Goal: Contribute content

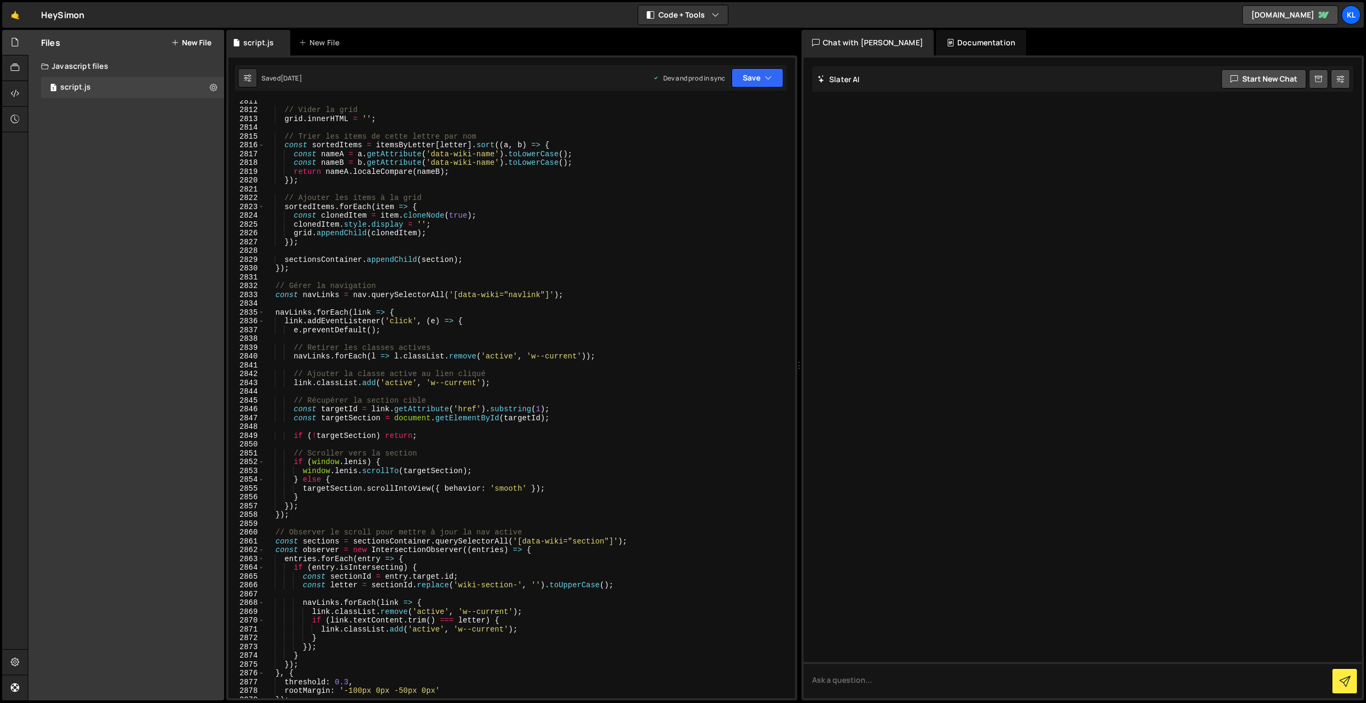
scroll to position [16692, 0]
click at [17, 14] on link "🤙" at bounding box center [15, 15] width 26 height 26
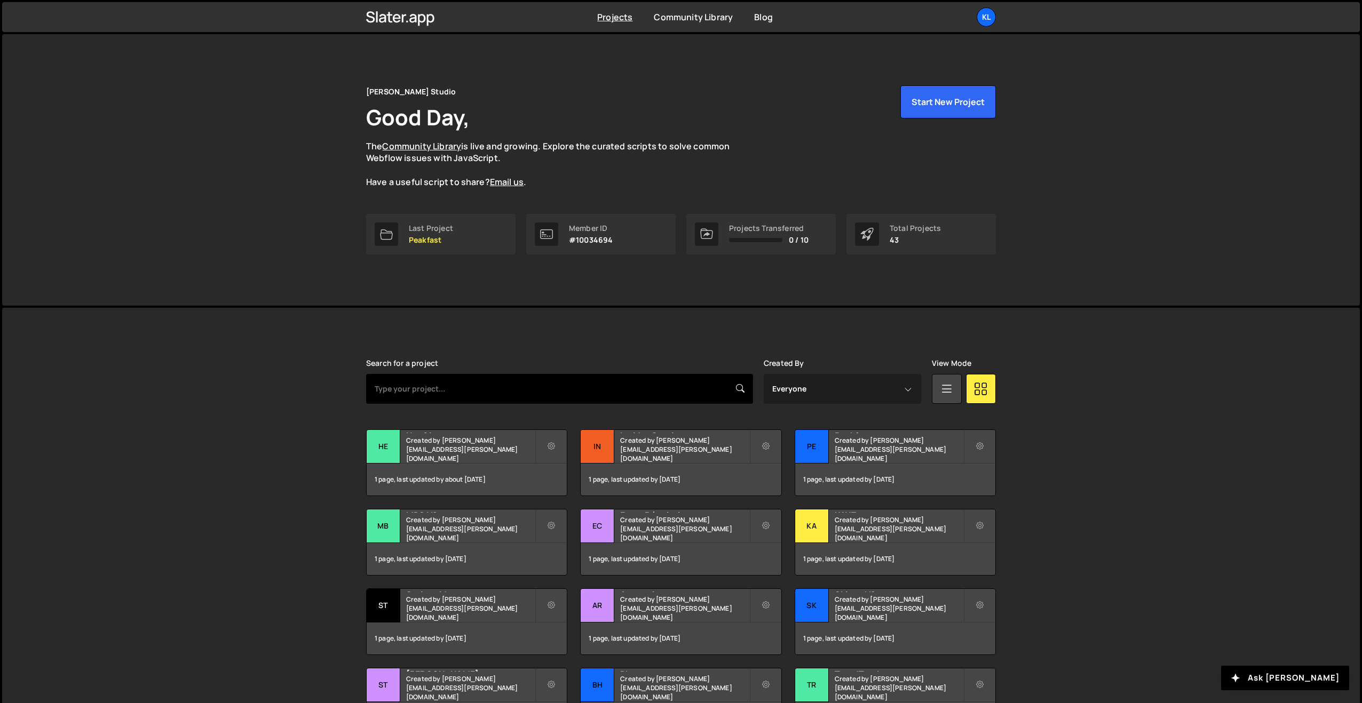
click at [426, 381] on input "text" at bounding box center [559, 389] width 387 height 30
type input "arntreal"
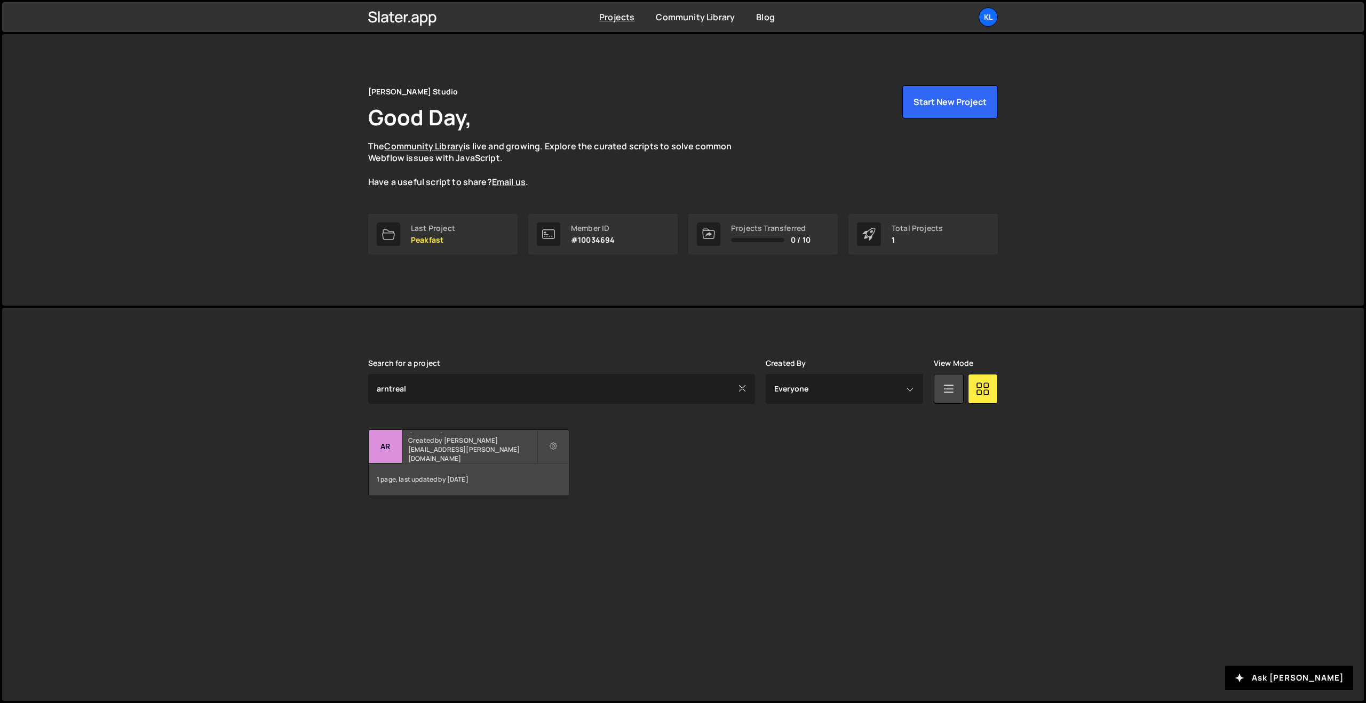
click at [444, 433] on h2 "Arntreal" at bounding box center [472, 431] width 129 height 3
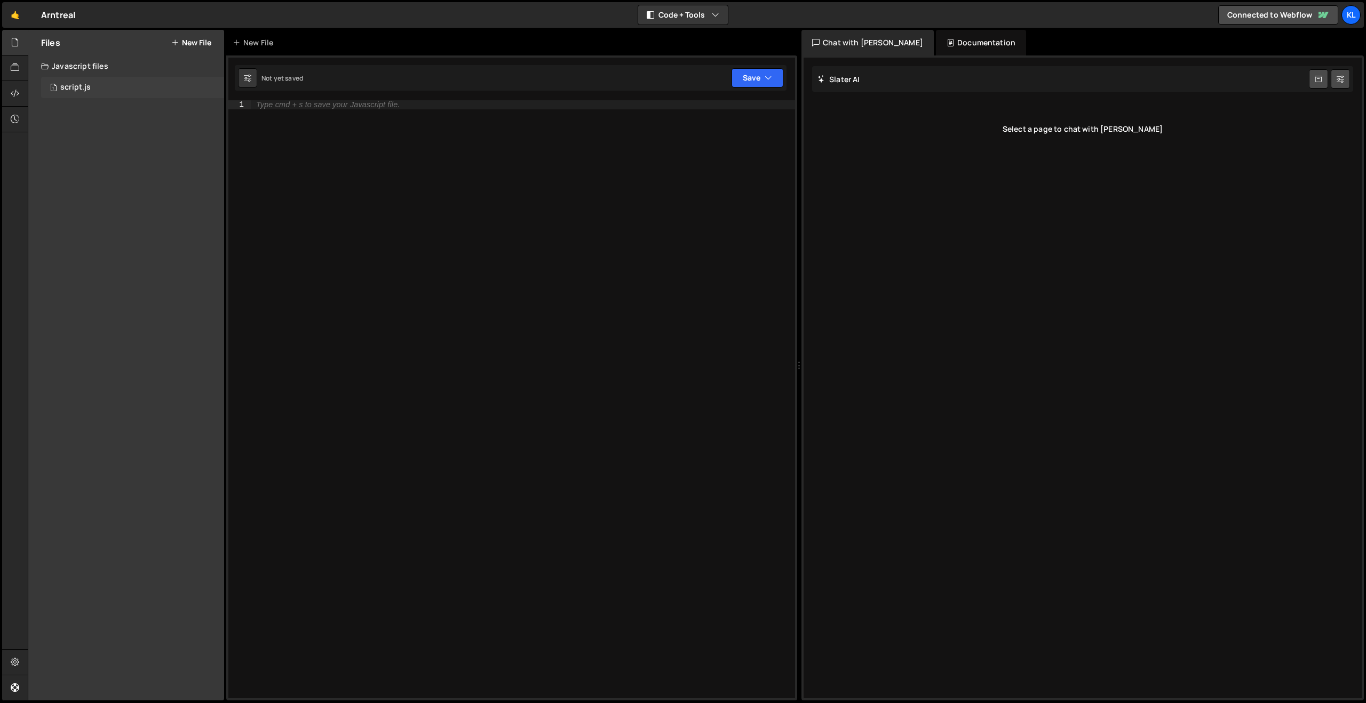
click at [100, 95] on div "1 script.js 0" at bounding box center [132, 87] width 183 height 21
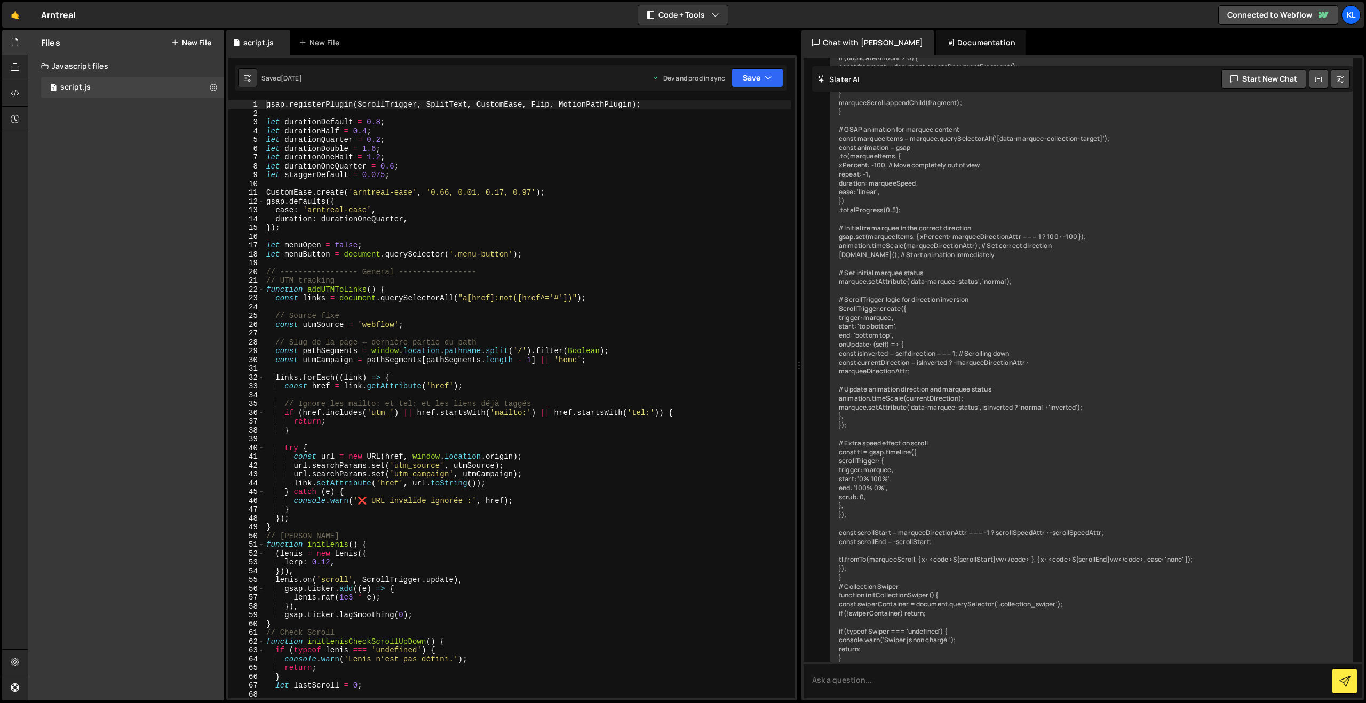
type textarea "let menuOpen = false;"
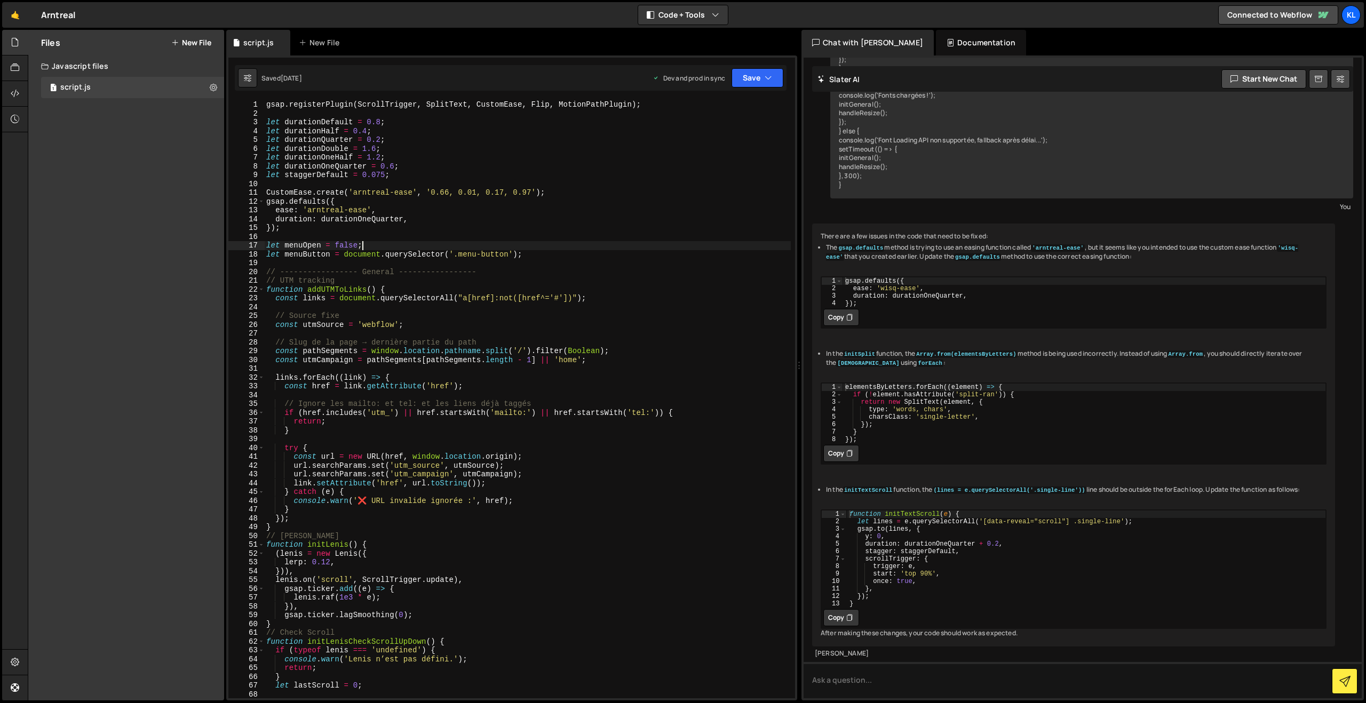
click at [671, 246] on div "gsap . registerPlugin ( ScrollTrigger , SplitText , CustomEase , Flip , MotionP…" at bounding box center [527, 408] width 527 height 616
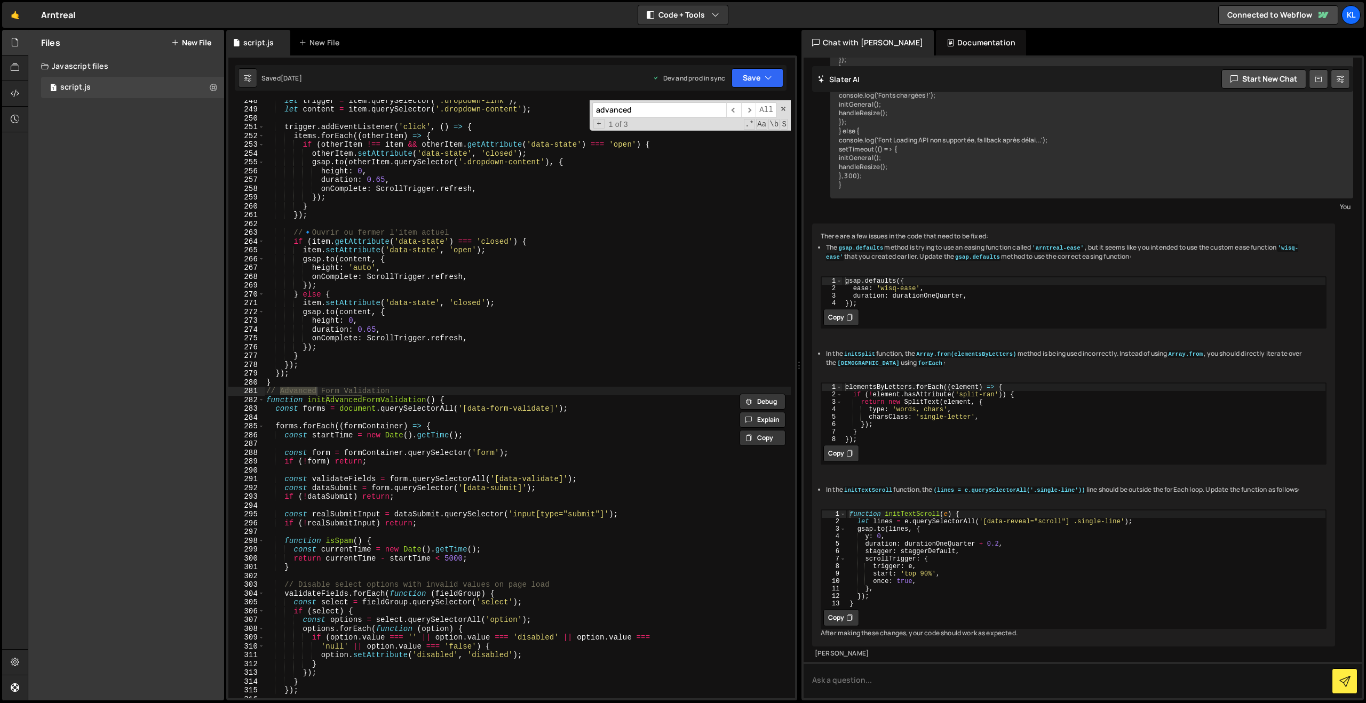
scroll to position [2178, 0]
type input "advanced"
click at [449, 559] on div "let trigger = item . querySelector ( '.dropdown-link' ) ; let content = item . …" at bounding box center [527, 404] width 527 height 616
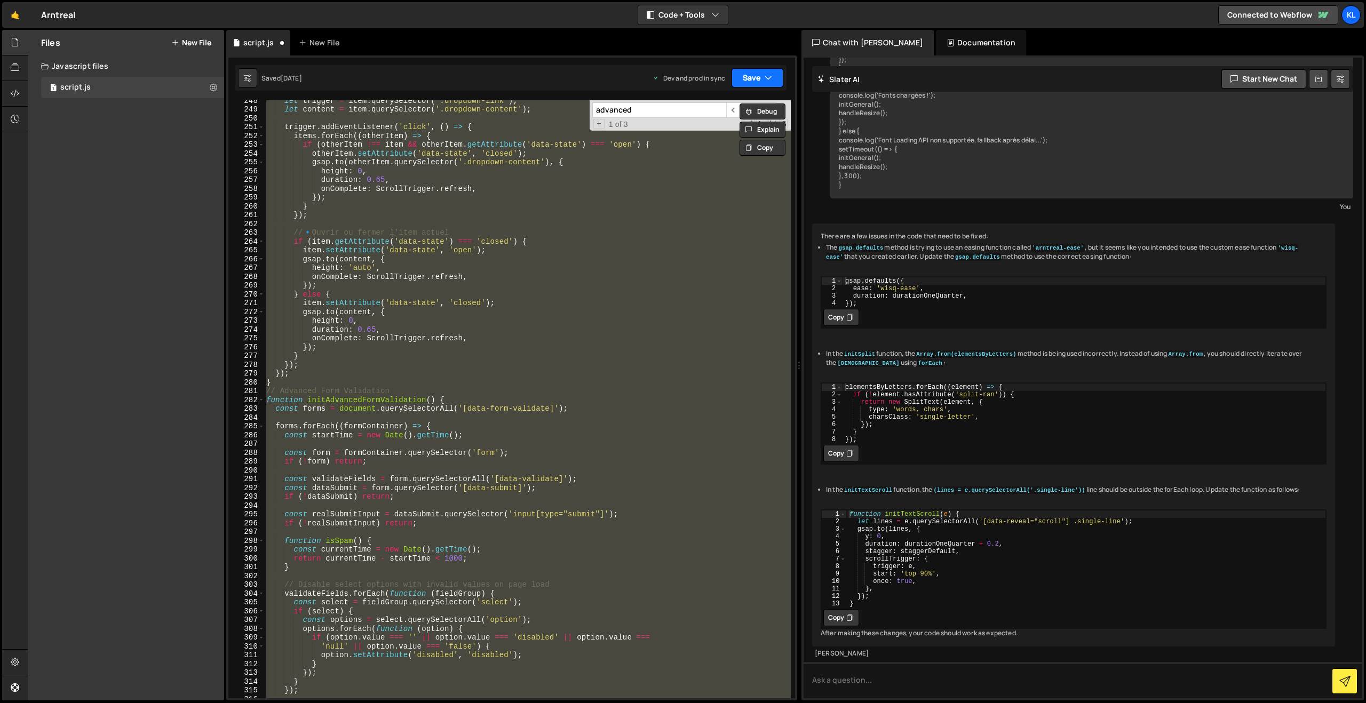
click at [738, 77] on button "Save" at bounding box center [757, 77] width 52 height 19
click at [705, 149] on div "2 weeks ago" at bounding box center [695, 150] width 21 height 9
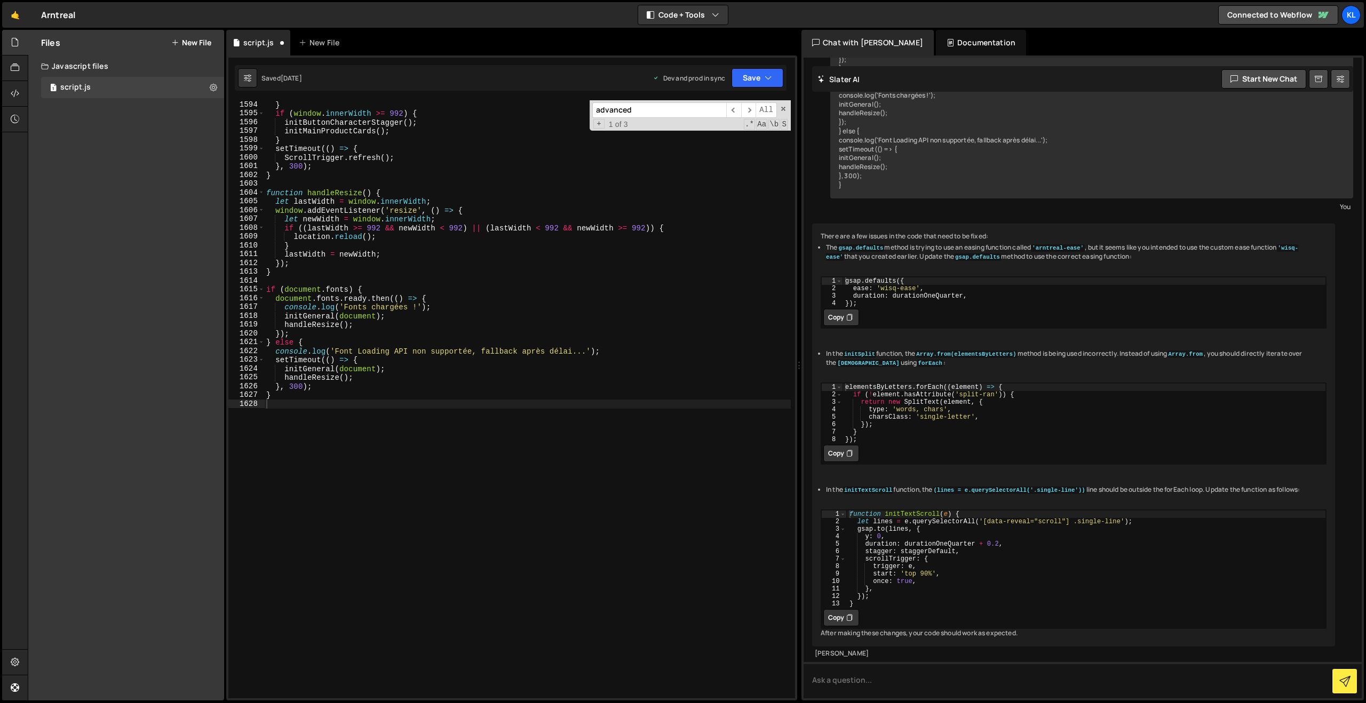
scroll to position [14024, 0]
drag, startPoint x: 370, startPoint y: 387, endPoint x: 365, endPoint y: 376, distance: 12.2
click at [370, 387] on div "} if ( window . innerWidth >= 992 ) { initButtonCharacterStagger ( ) ; initMain…" at bounding box center [527, 408] width 527 height 616
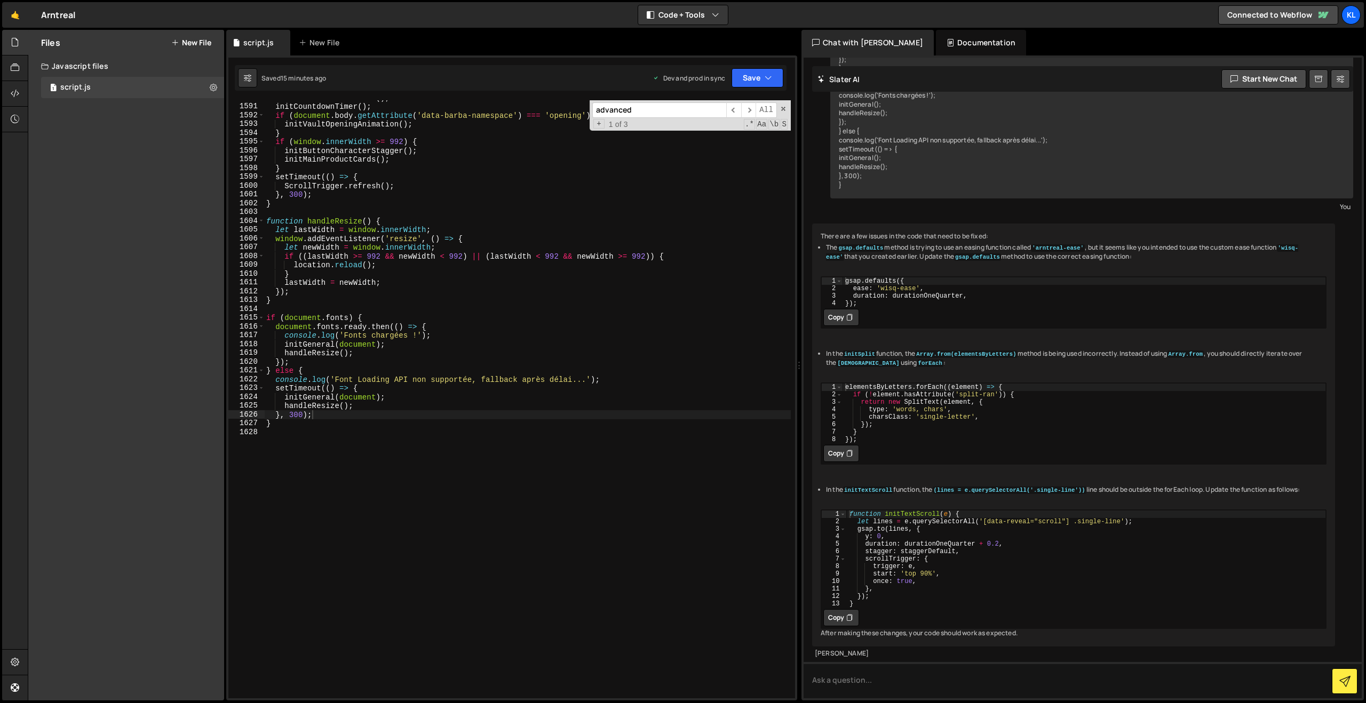
click at [687, 107] on input "advanced" at bounding box center [659, 109] width 134 height 15
click at [737, 111] on span "​" at bounding box center [733, 109] width 15 height 15
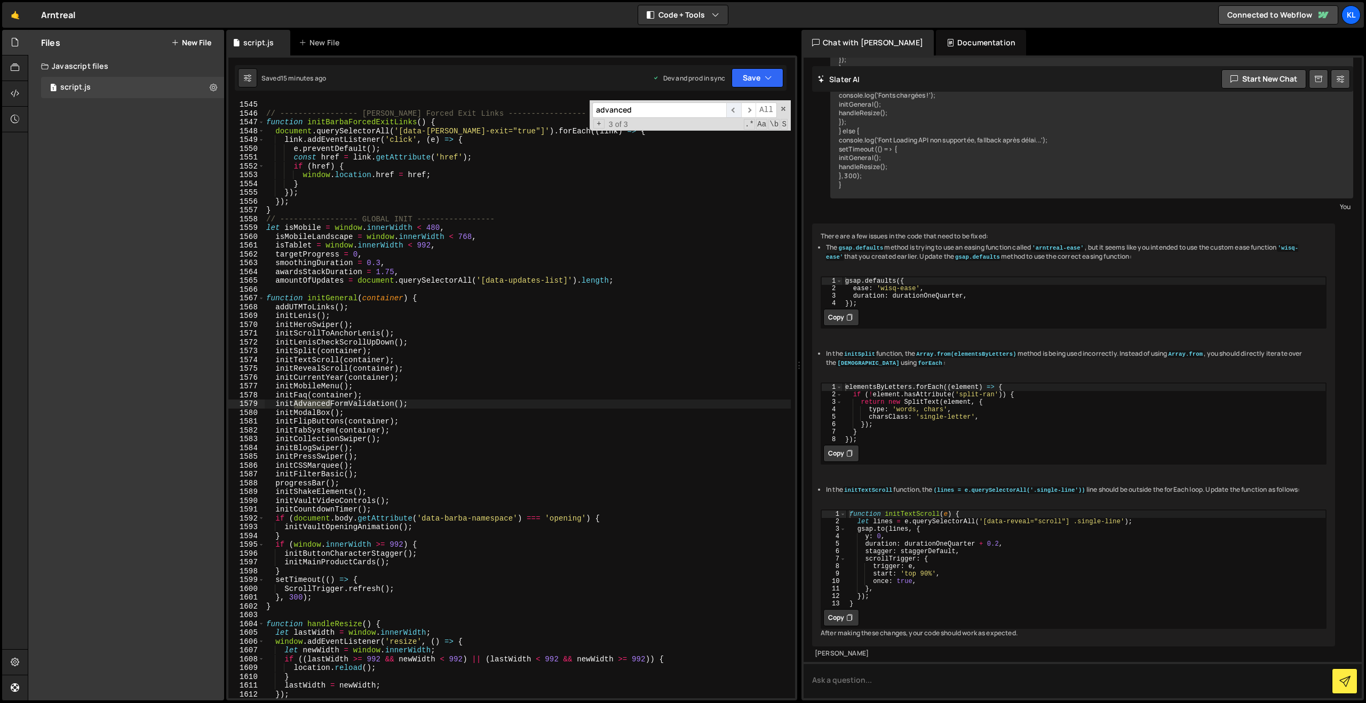
click at [736, 111] on span "​" at bounding box center [733, 109] width 15 height 15
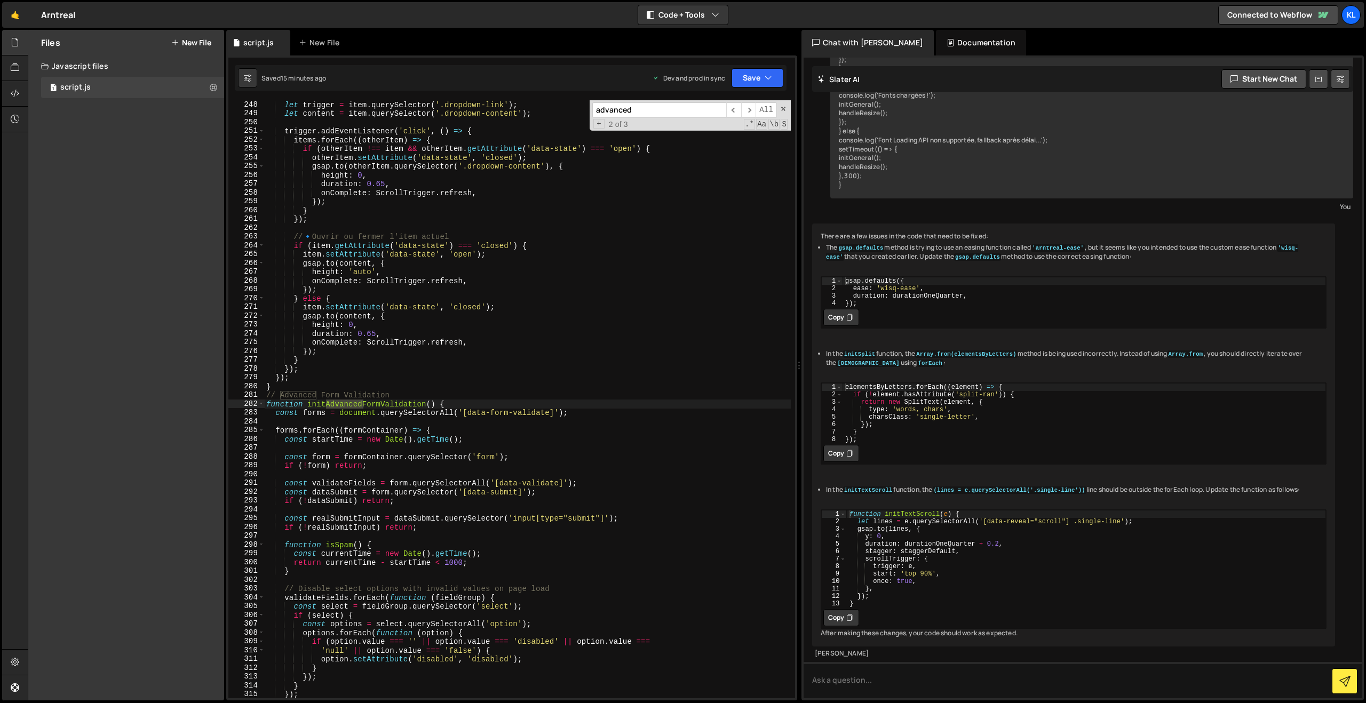
click at [448, 561] on div "let trigger = item . querySelector ( '.dropdown-link' ) ; let content = item . …" at bounding box center [527, 408] width 527 height 616
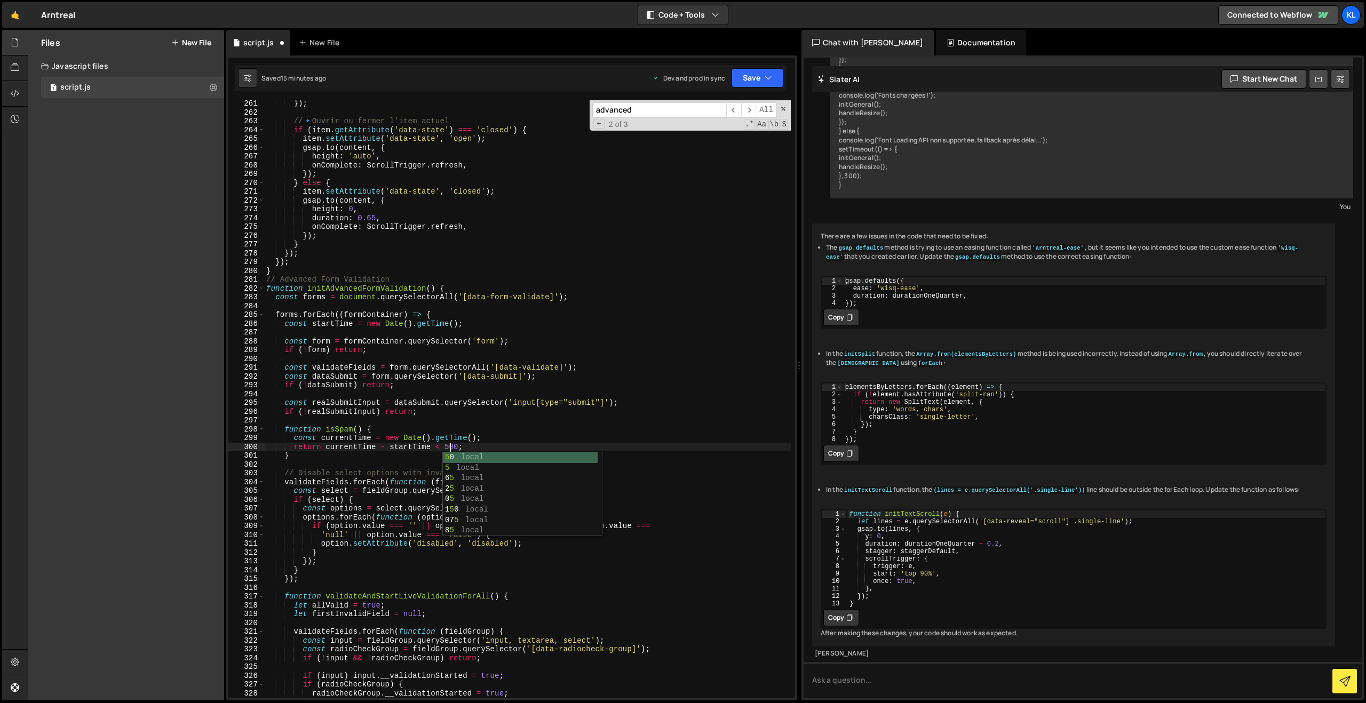
scroll to position [0, 12]
type textarea "return currentTime - startTime < 500;"
click at [738, 82] on button "Save" at bounding box center [757, 77] width 52 height 19
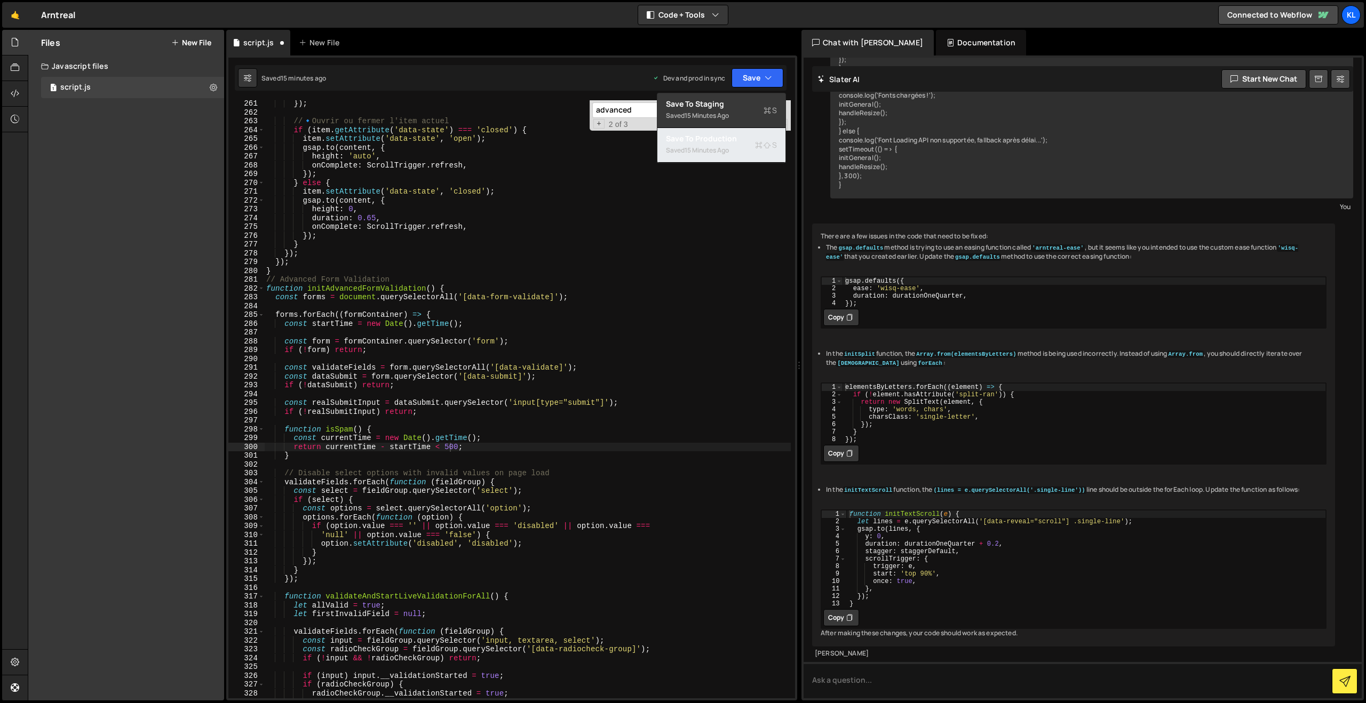
drag, startPoint x: 693, startPoint y: 138, endPoint x: 889, endPoint y: 60, distance: 211.2
click at [693, 138] on div "Save to Production S" at bounding box center [721, 138] width 111 height 11
click at [451, 394] on div "}) ; // 🔹 Ouvrir ou fermer l'item actuel if ( item . getAttribute ( 'data-state…" at bounding box center [527, 407] width 527 height 616
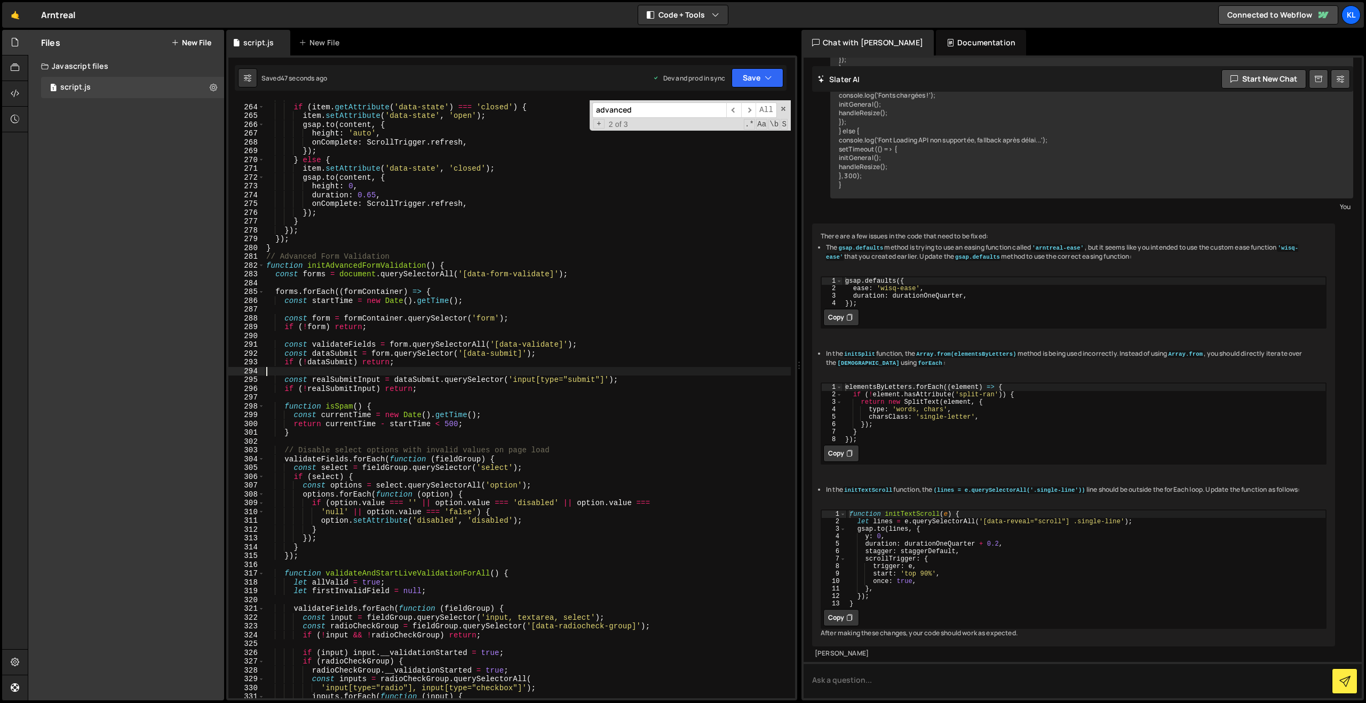
click at [327, 426] on div "// 🔹 Ouvrir ou fermer l'item actuel if ( item . getAttribute ( 'data-state' ) =…" at bounding box center [527, 402] width 527 height 616
click at [447, 427] on div "// 🔹 Ouvrir ou fermer l'item actuel if ( item . getAttribute ( 'data-state' ) =…" at bounding box center [527, 402] width 527 height 616
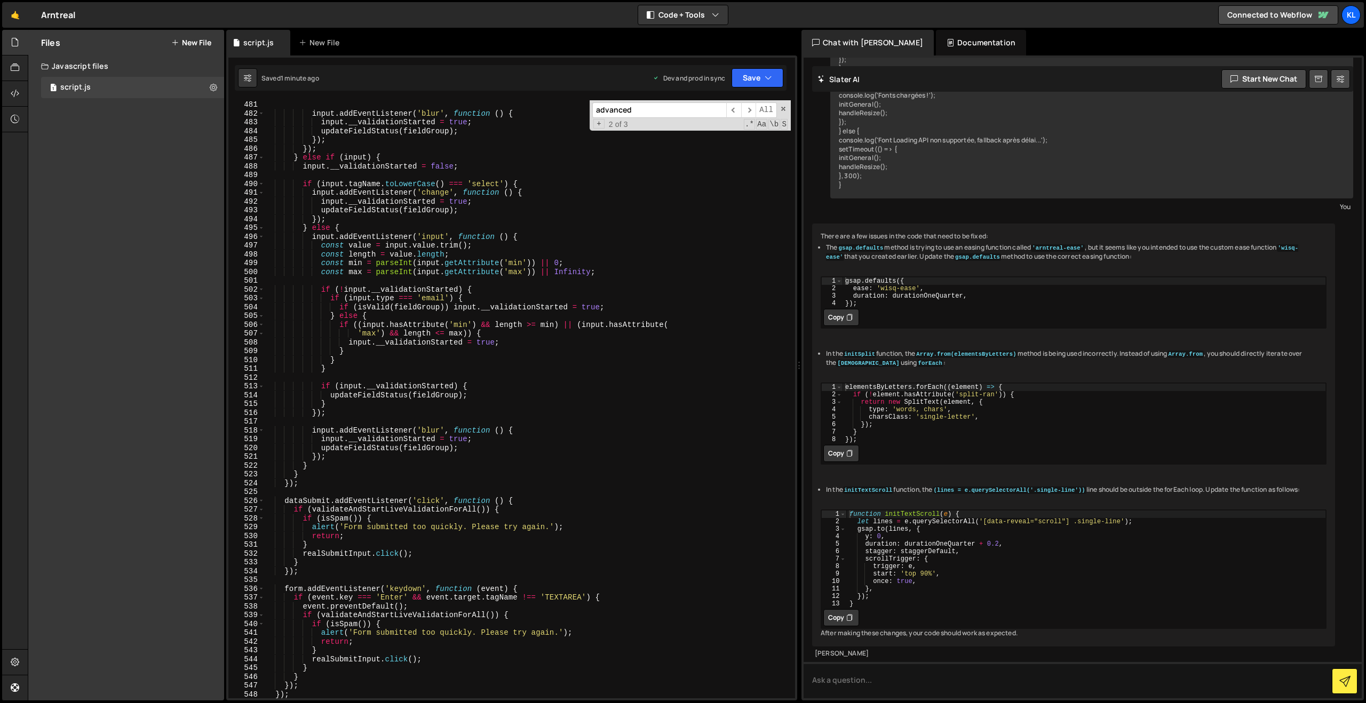
scroll to position [4230, 0]
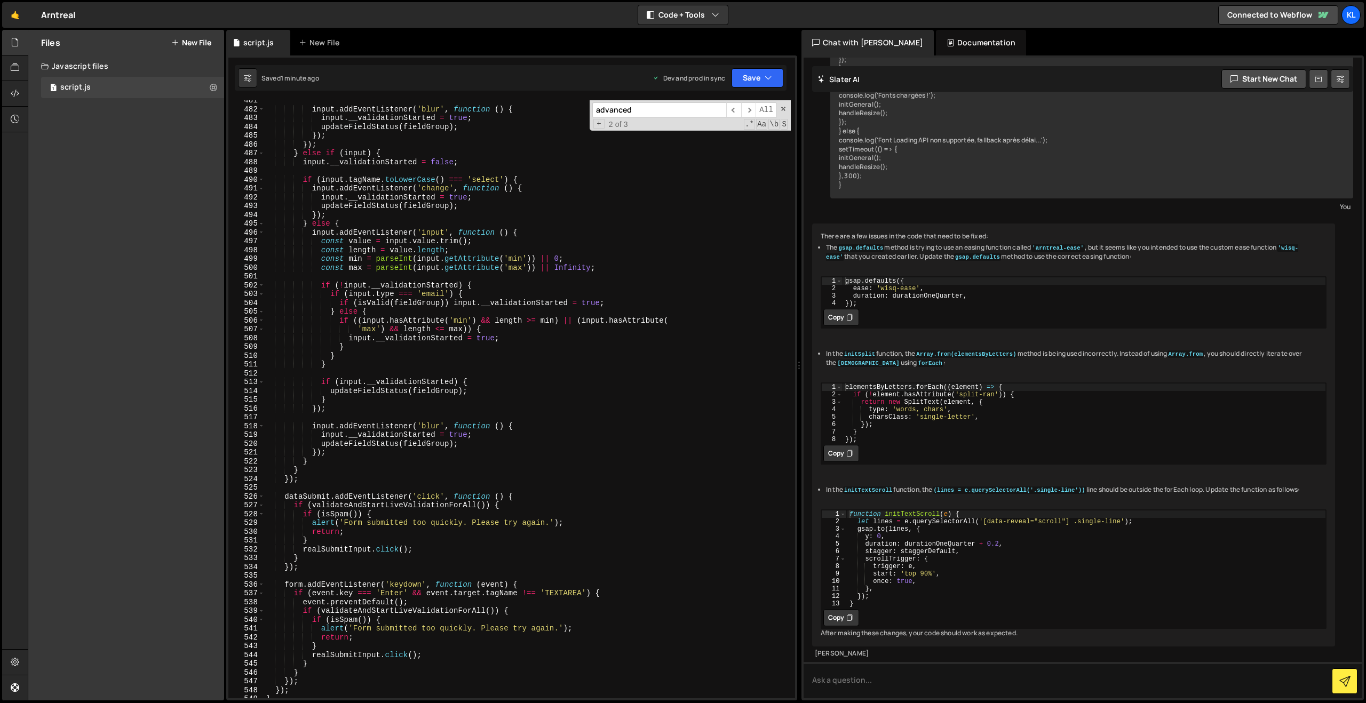
click at [337, 511] on div "input . addEventListener ( 'blur' , function ( ) { input . __validationStarted …" at bounding box center [527, 404] width 527 height 616
drag, startPoint x: 314, startPoint y: 507, endPoint x: 428, endPoint y: 506, distance: 113.7
click at [428, 506] on div "input . addEventListener ( 'blur' , function ( ) { input . __validationStarted …" at bounding box center [527, 404] width 527 height 616
click at [428, 506] on div "input . addEventListener ( 'blur' , function ( ) { input . __validationStarted …" at bounding box center [527, 399] width 527 height 598
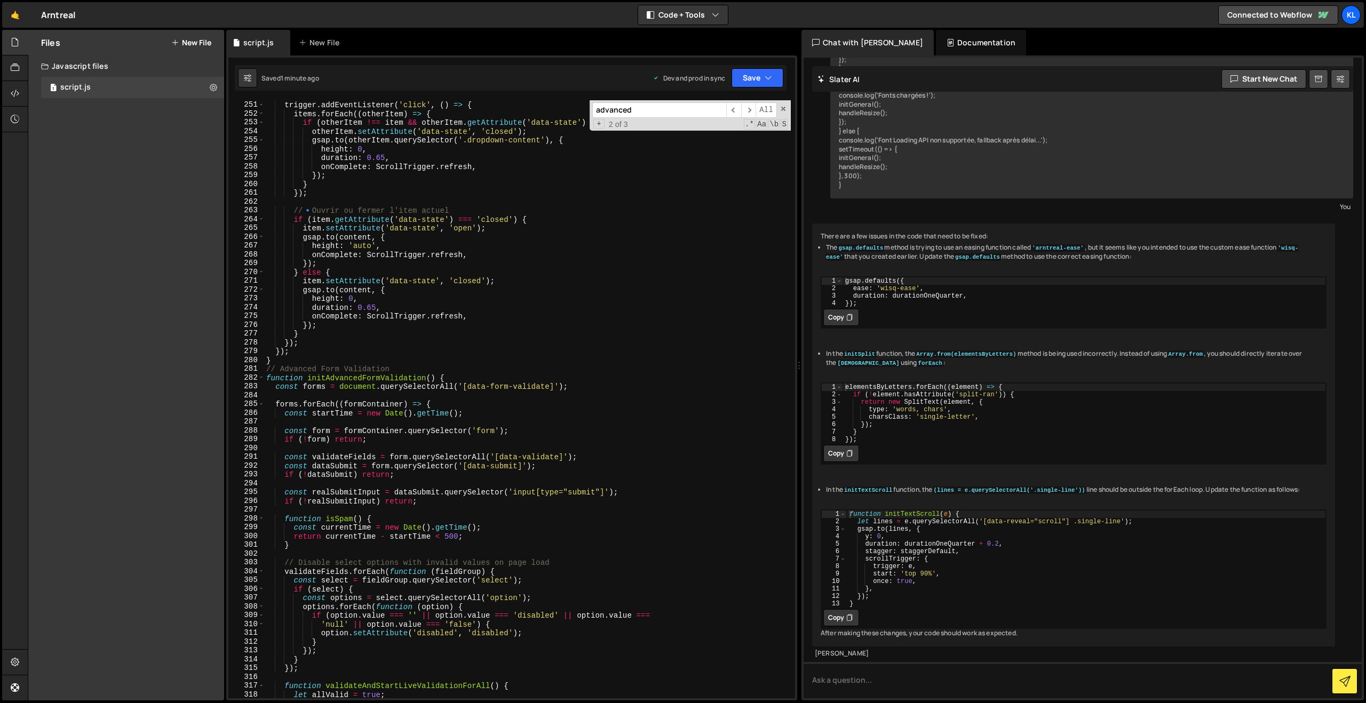
scroll to position [2245, 0]
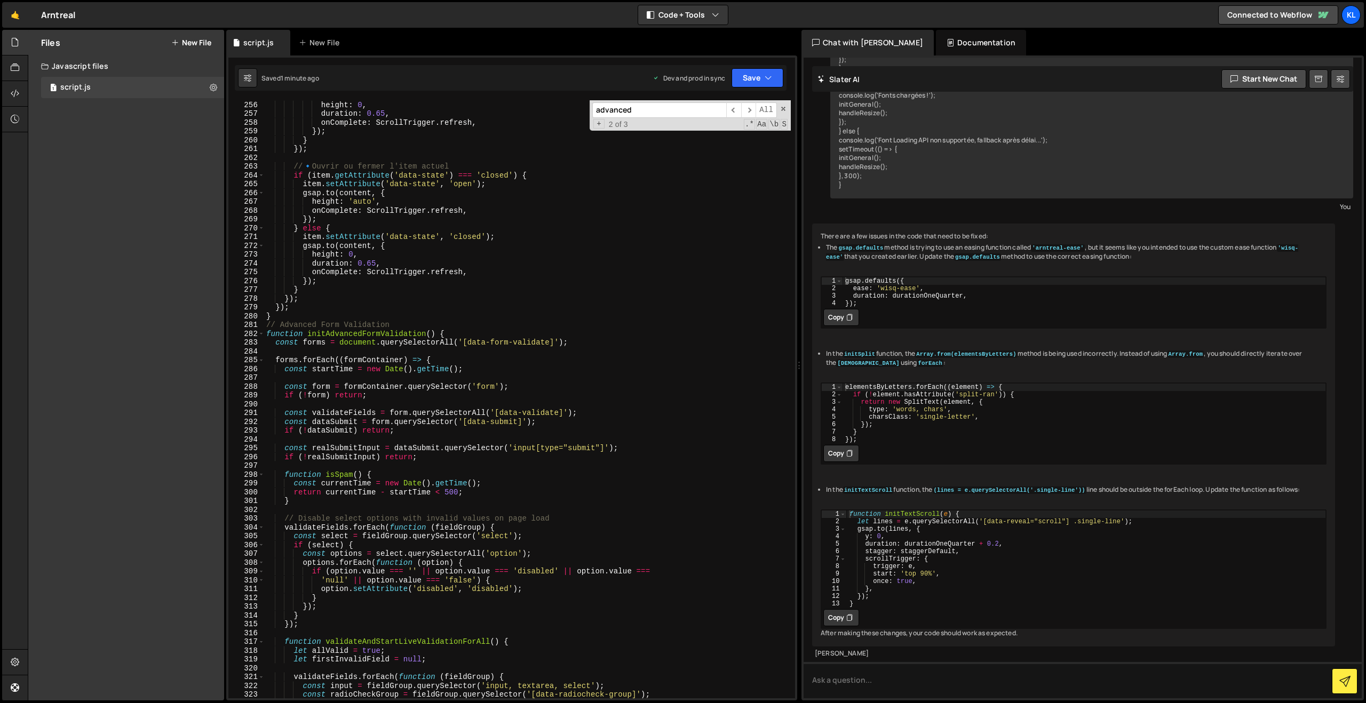
click at [267, 333] on div "gsap . to ( otherItem . querySelector ( '.dropdown-content' ) , { height : 0 , …" at bounding box center [527, 400] width 527 height 616
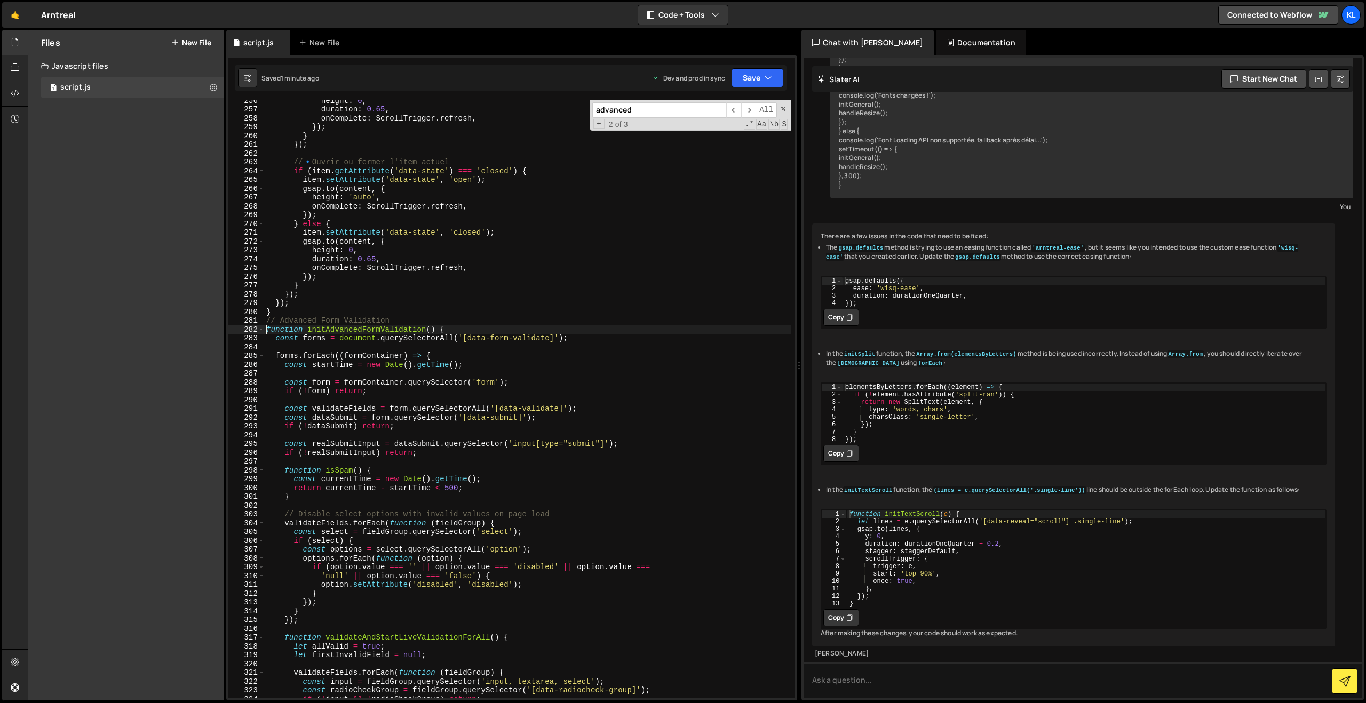
scroll to position [2315, 0]
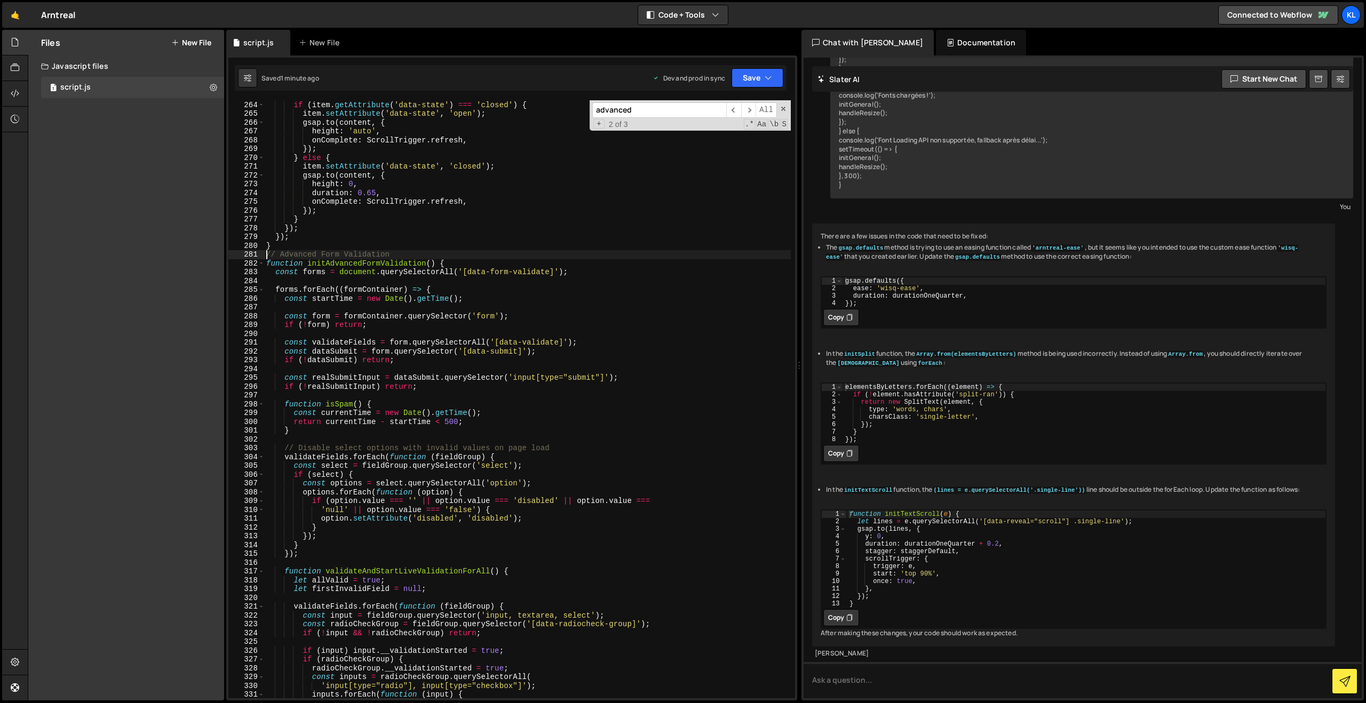
click at [266, 253] on div "// 🔹 Ouvrir ou fermer l'item actuel if ( item . getAttribute ( 'data-state' ) =…" at bounding box center [527, 400] width 527 height 616
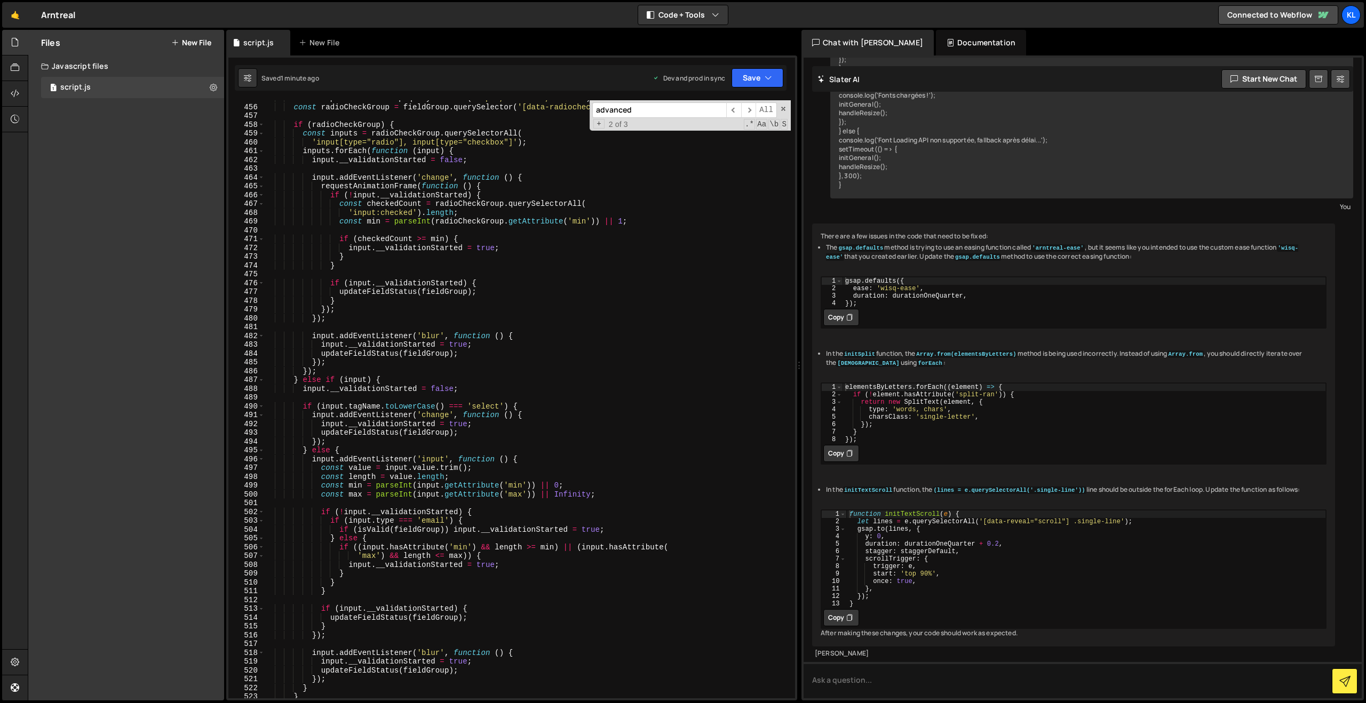
scroll to position [4003, 0]
click at [445, 356] on div "const input = fieldGroup . querySelector ( 'input, textarea, select' ) ; const …" at bounding box center [527, 402] width 527 height 616
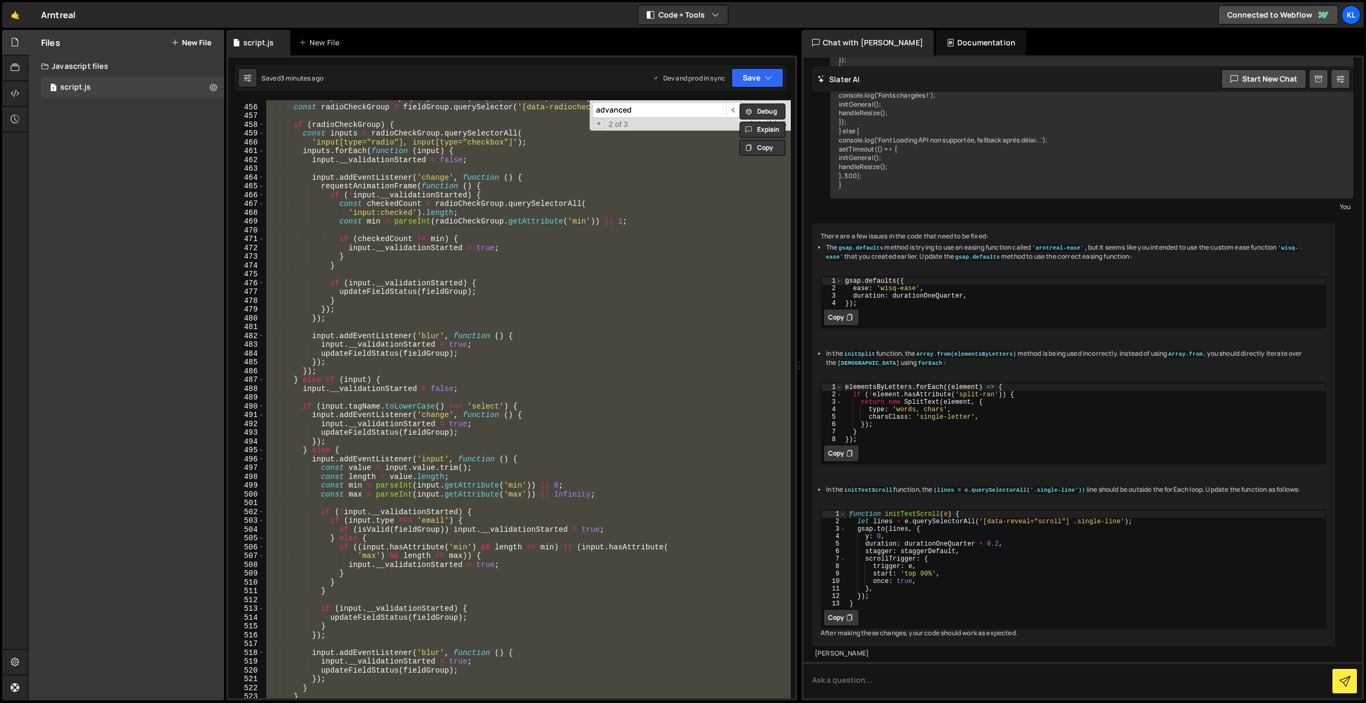
click at [433, 200] on div "const input = fieldGroup . querySelector ( 'input, textarea, select' ) ; const …" at bounding box center [527, 399] width 527 height 598
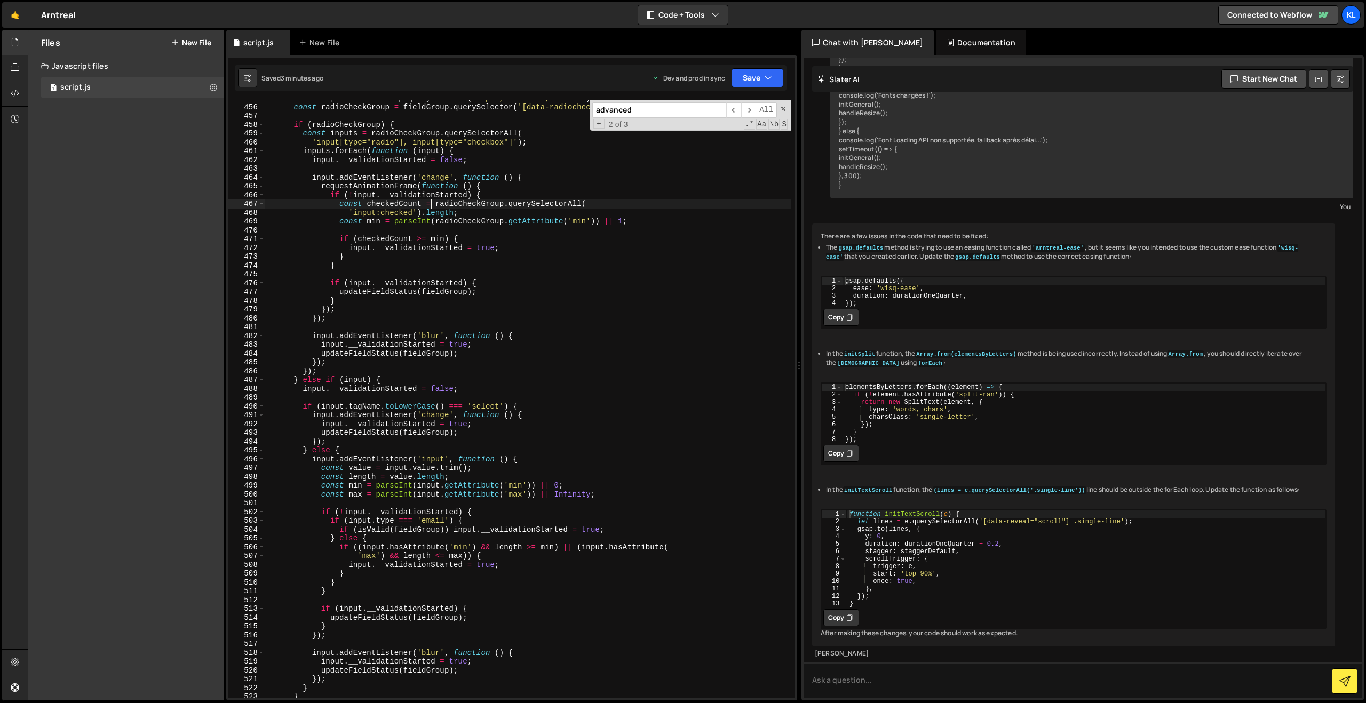
type textarea "}"
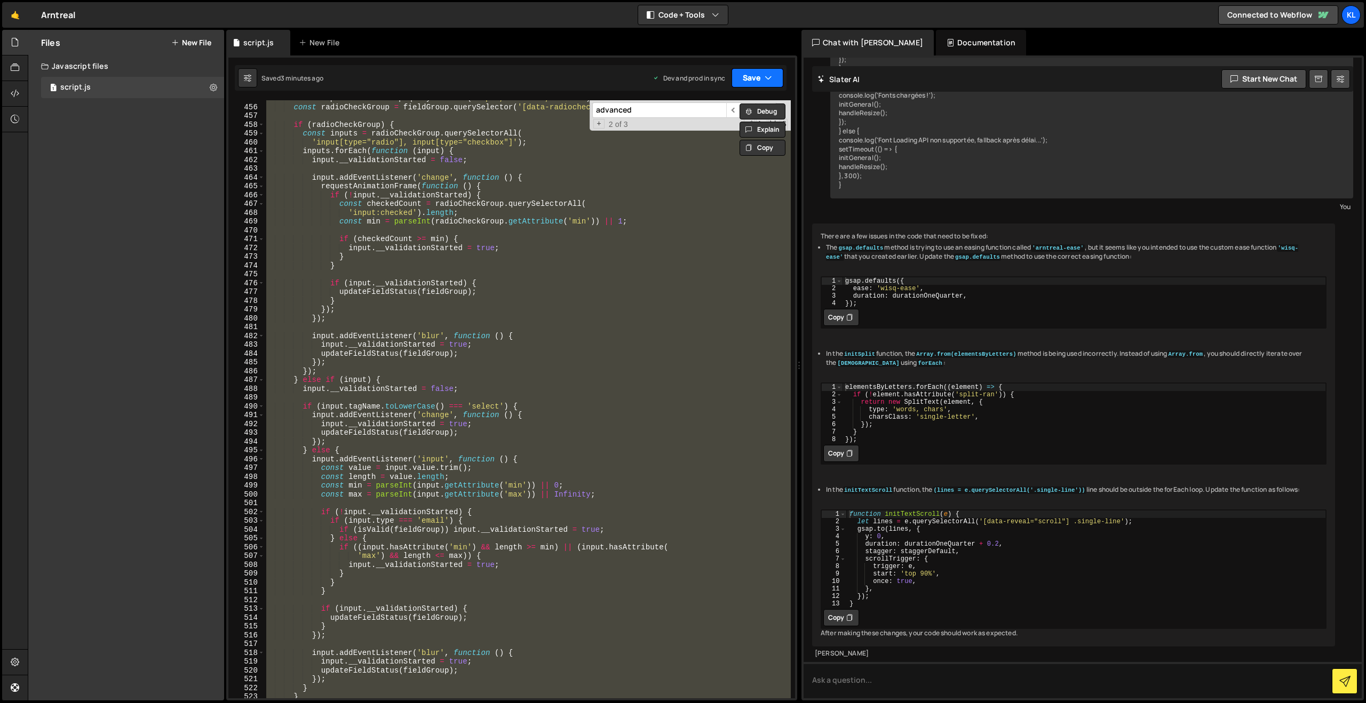
paste textarea
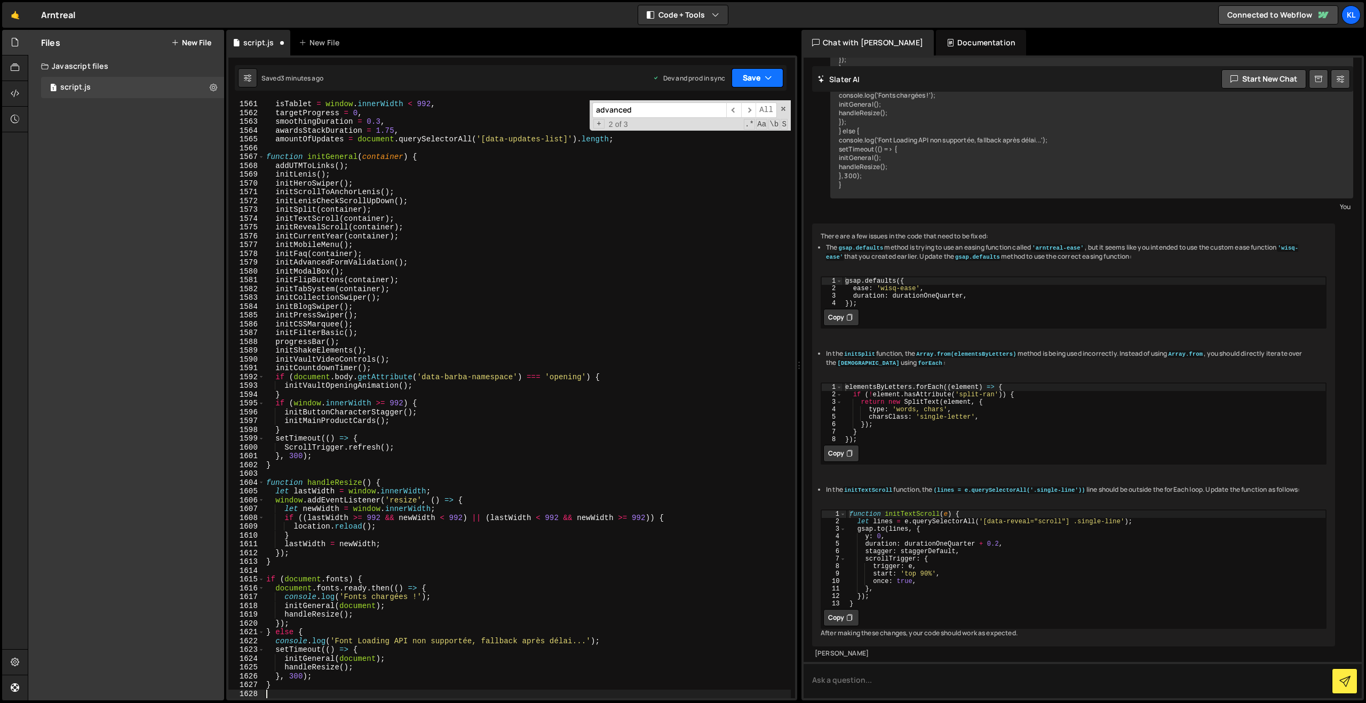
click at [752, 73] on button "Save" at bounding box center [757, 77] width 52 height 19
click at [689, 146] on div "3 minutes ago" at bounding box center [706, 150] width 42 height 9
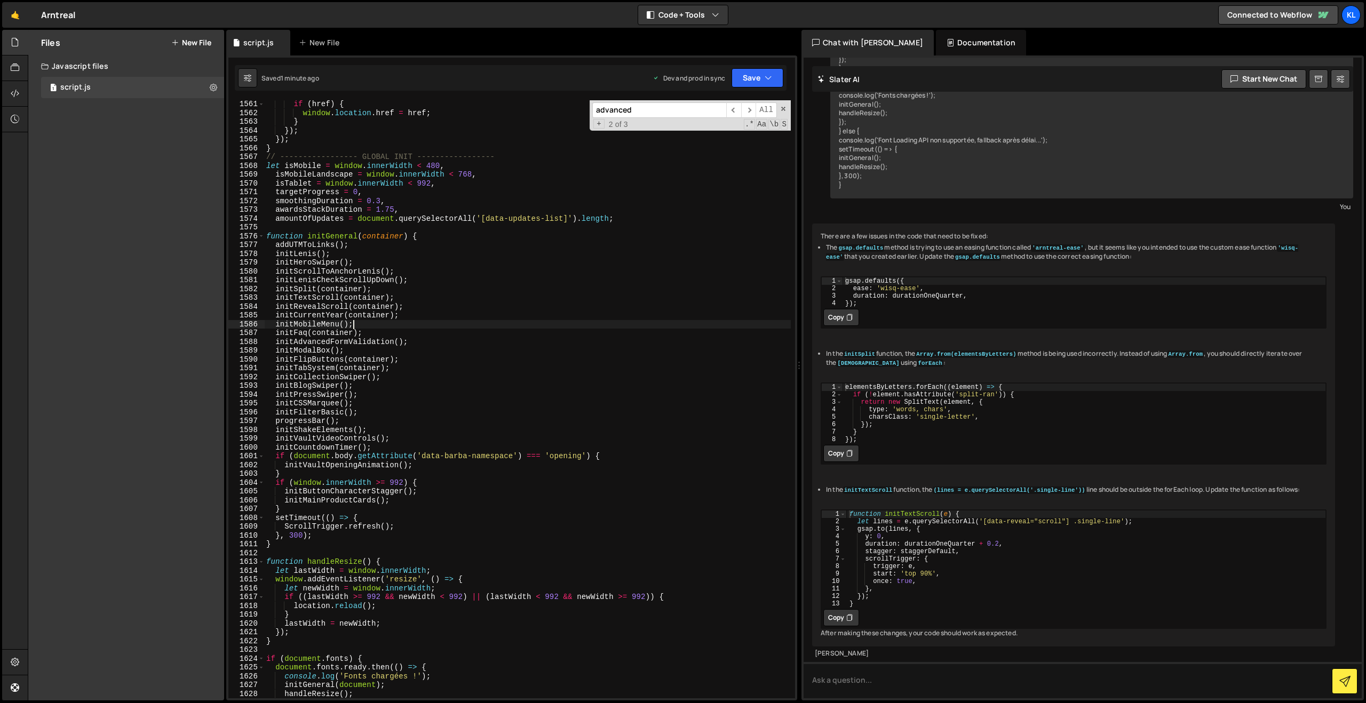
drag, startPoint x: 617, startPoint y: 322, endPoint x: 624, endPoint y: 290, distance: 32.8
click at [616, 322] on div "if ( href ) { window . location . href = href ; } }) ; }) ; } // --------------…" at bounding box center [527, 408] width 527 height 616
type textarea "}"
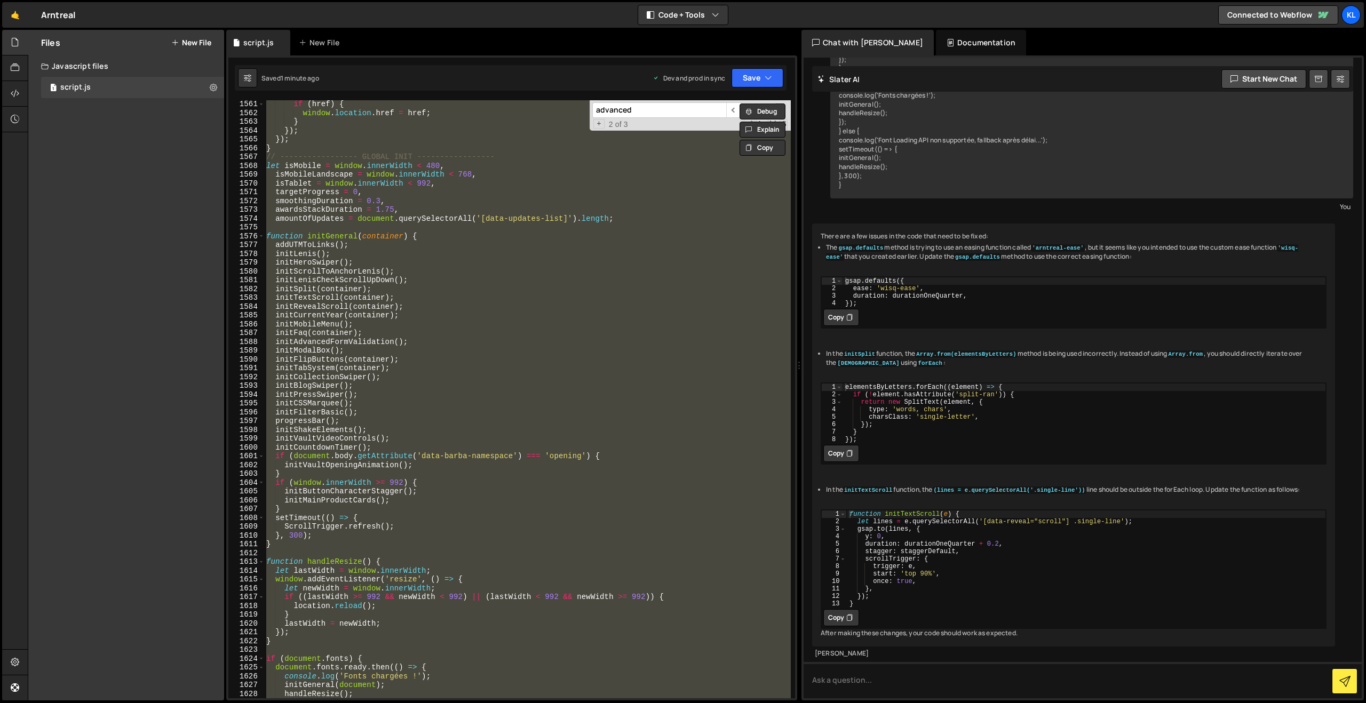
paste textarea
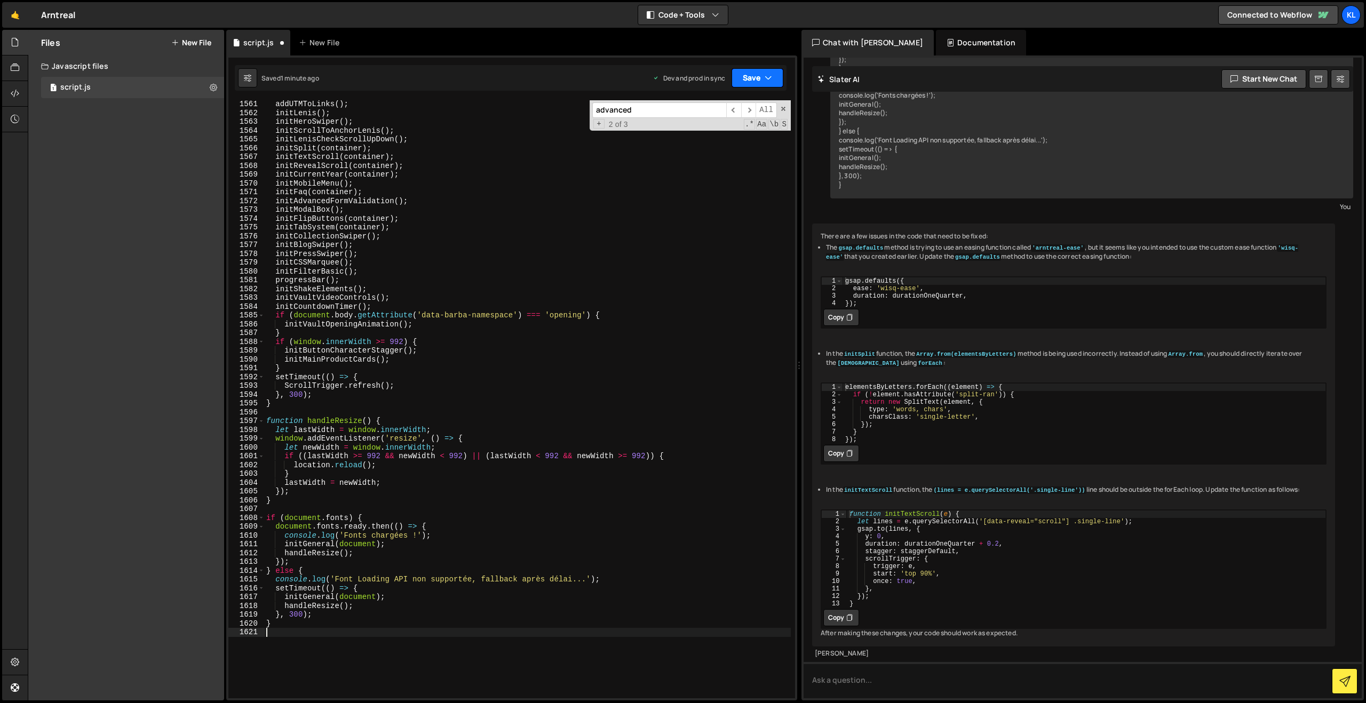
click at [744, 75] on button "Save" at bounding box center [757, 77] width 52 height 19
click at [686, 150] on div "1 minute ago" at bounding box center [703, 150] width 37 height 9
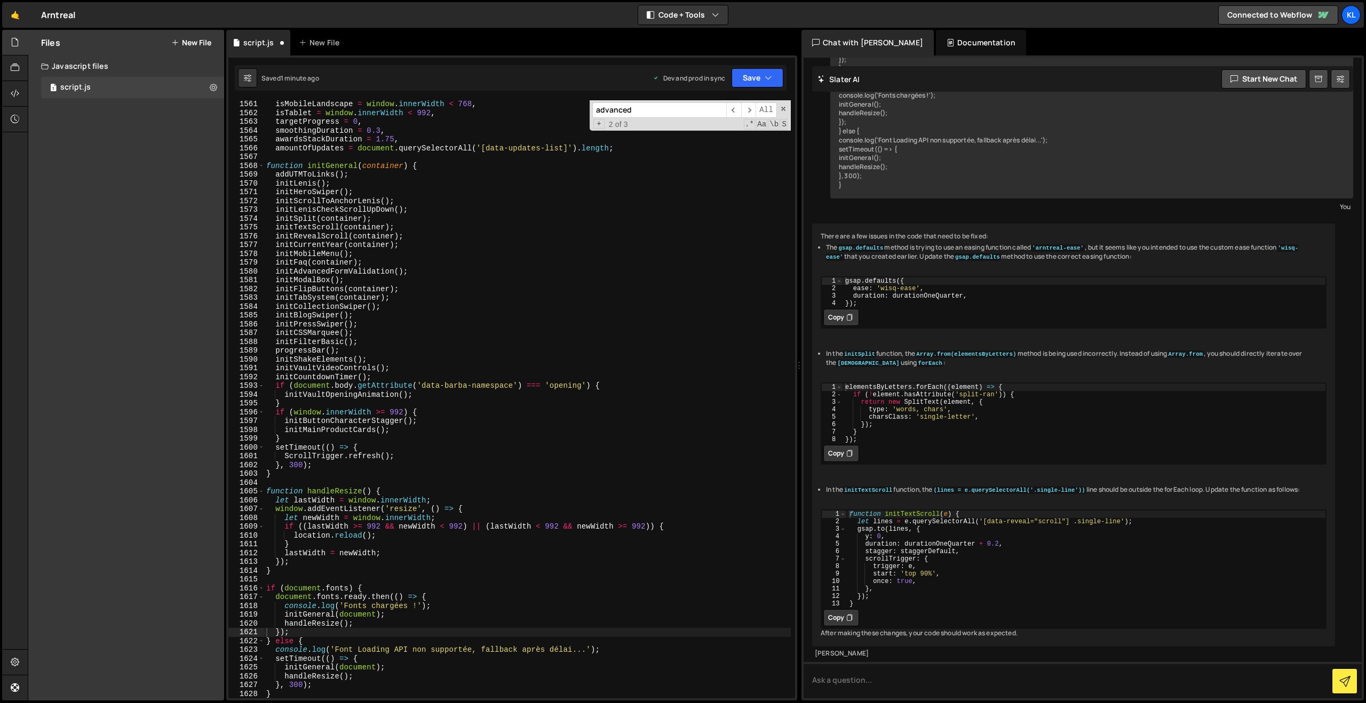
scroll to position [13734, 0]
